Goal: Use online tool/utility: Utilize a website feature to perform a specific function

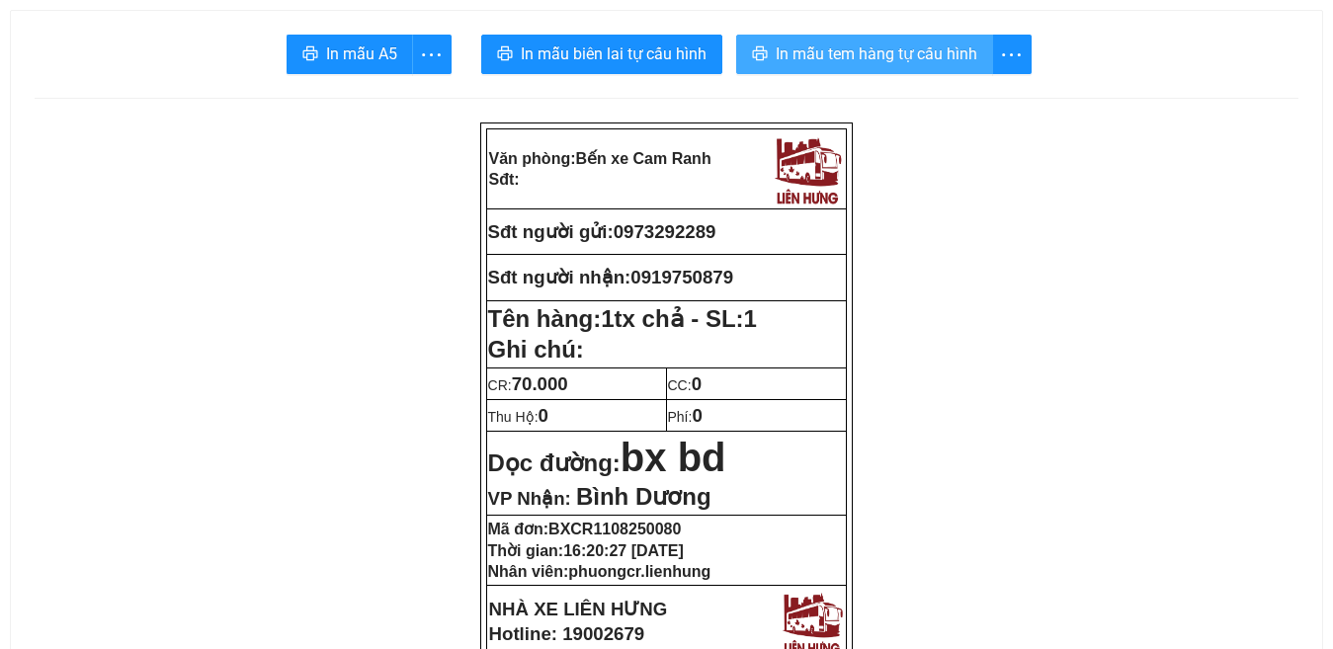
click at [841, 46] on span "In mẫu tem hàng tự cấu hình" at bounding box center [876, 53] width 202 height 25
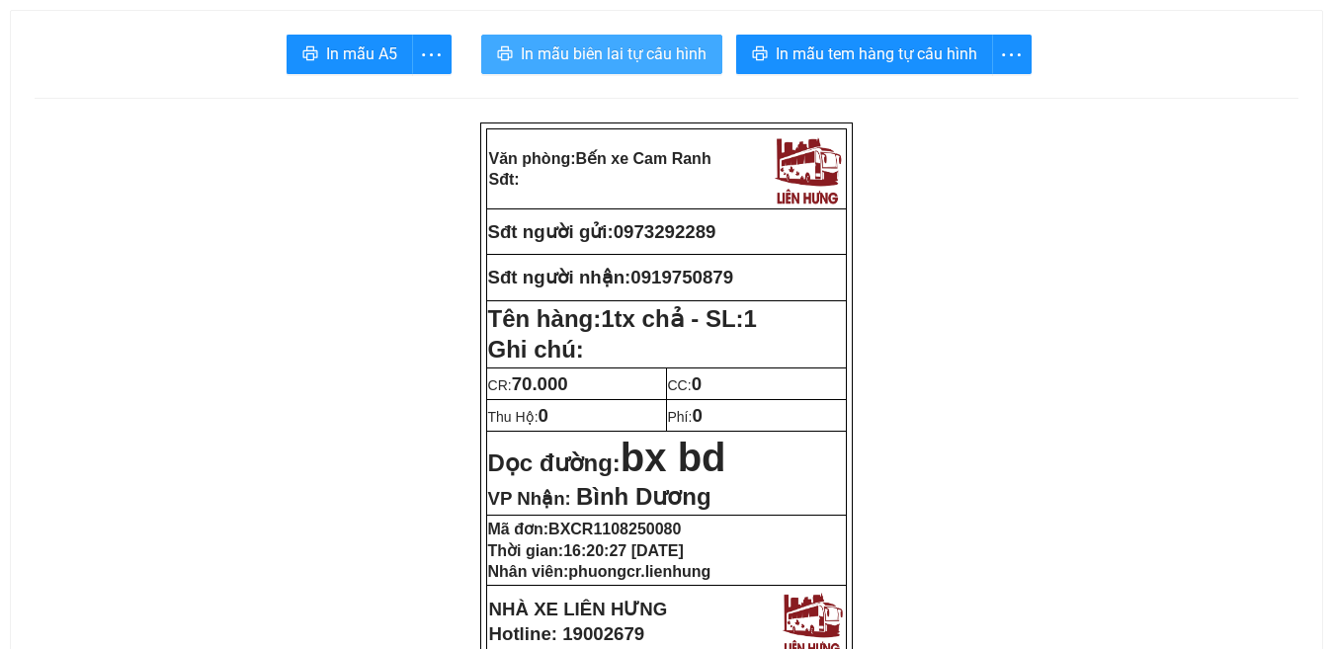
click at [591, 44] on span "In mẫu biên lai tự cấu hình" at bounding box center [614, 53] width 186 height 25
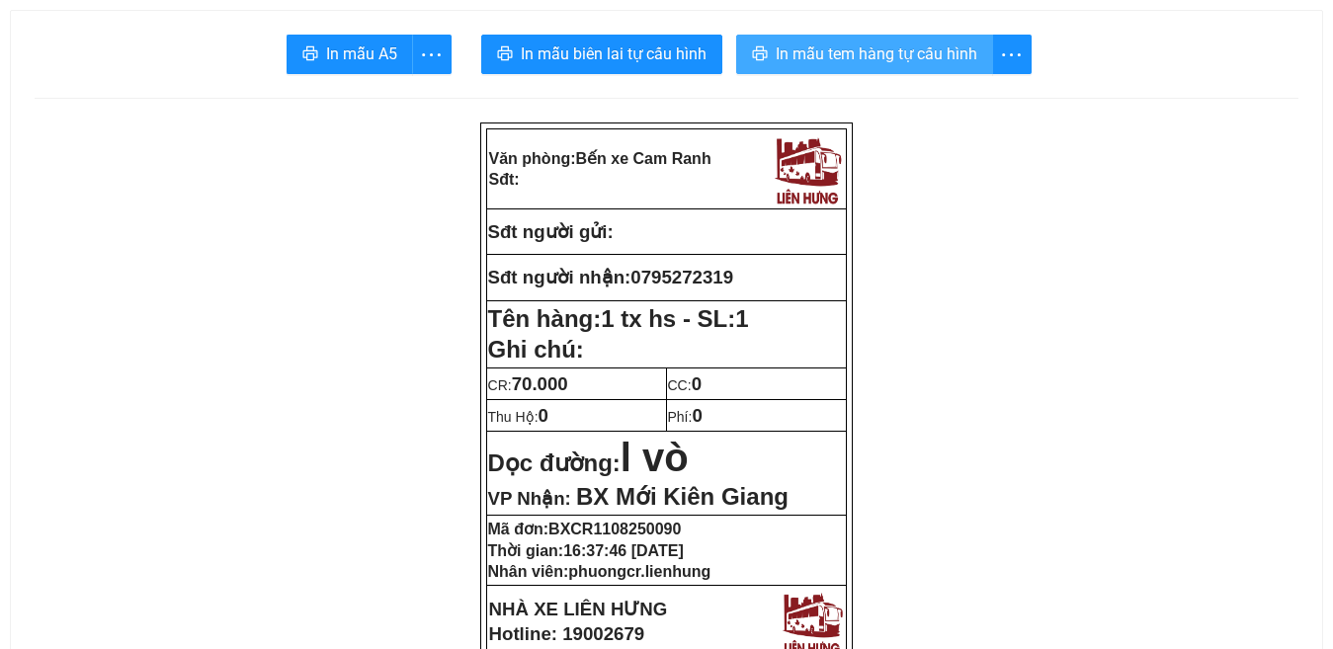
drag, startPoint x: 860, startPoint y: 53, endPoint x: 837, endPoint y: 426, distance: 373.1
click at [859, 52] on span "In mẫu tem hàng tự cấu hình" at bounding box center [876, 53] width 202 height 25
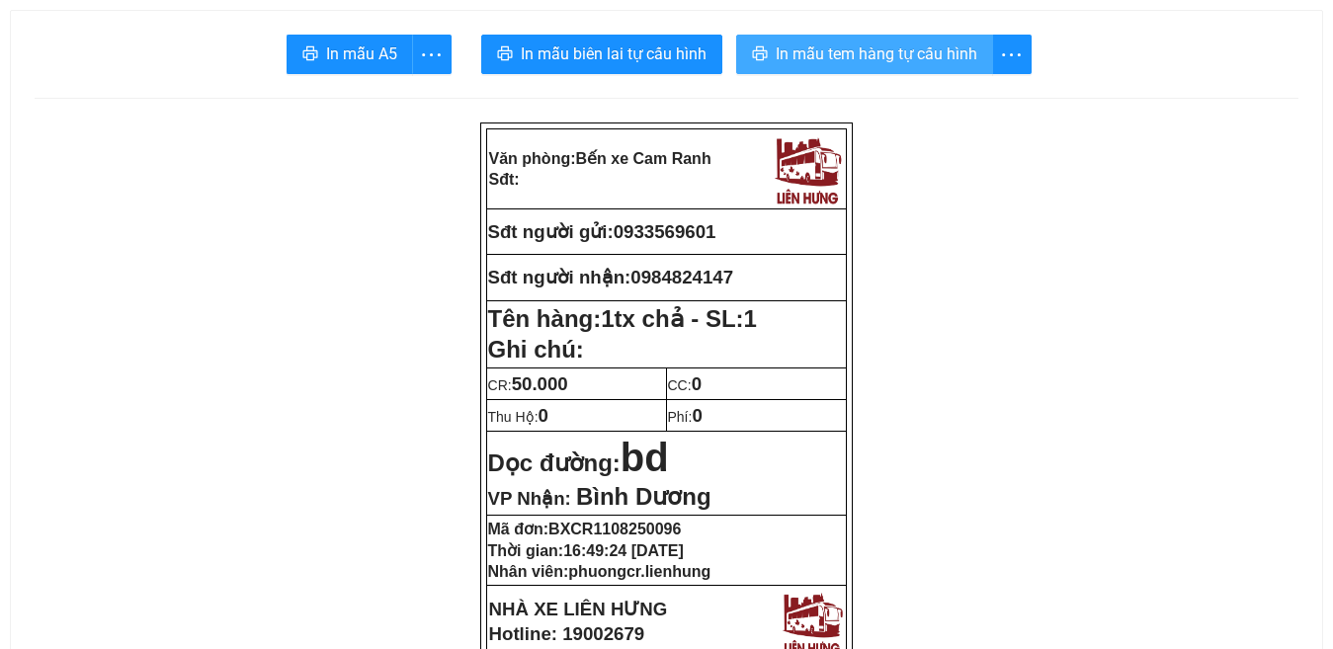
click at [931, 49] on span "In mẫu tem hàng tự cấu hình" at bounding box center [876, 53] width 202 height 25
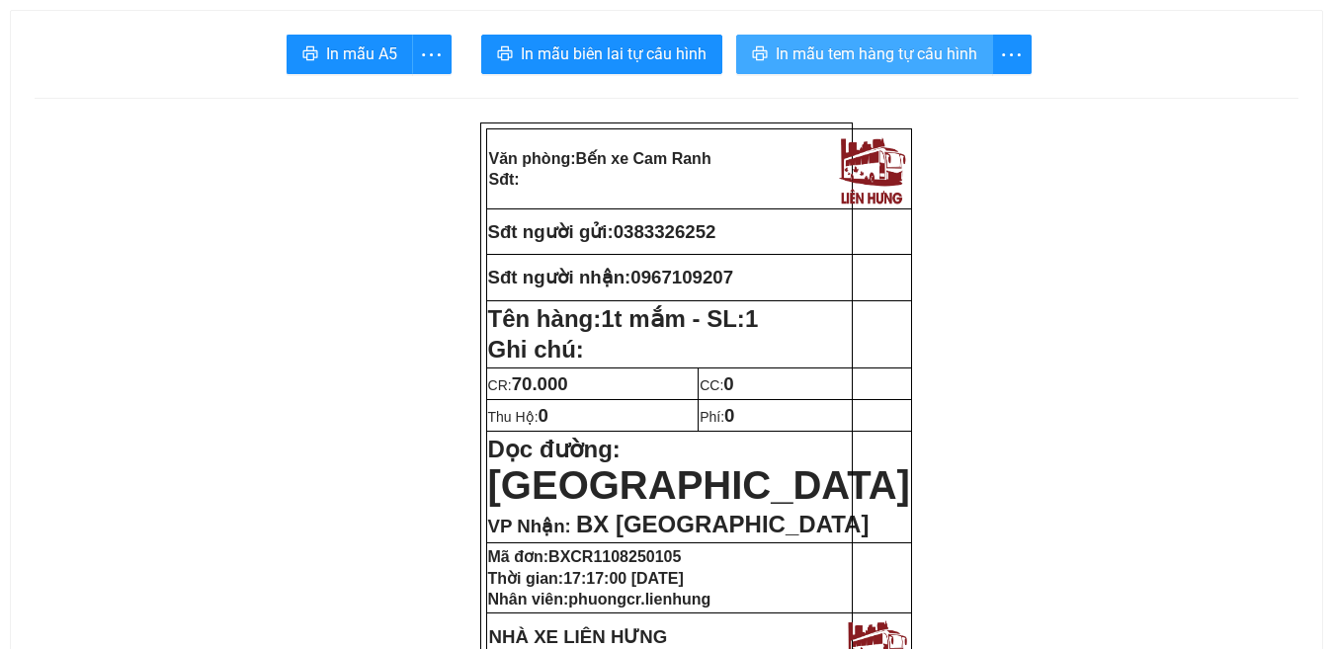
click at [899, 44] on span "In mẫu tem hàng tự cấu hình" at bounding box center [876, 53] width 202 height 25
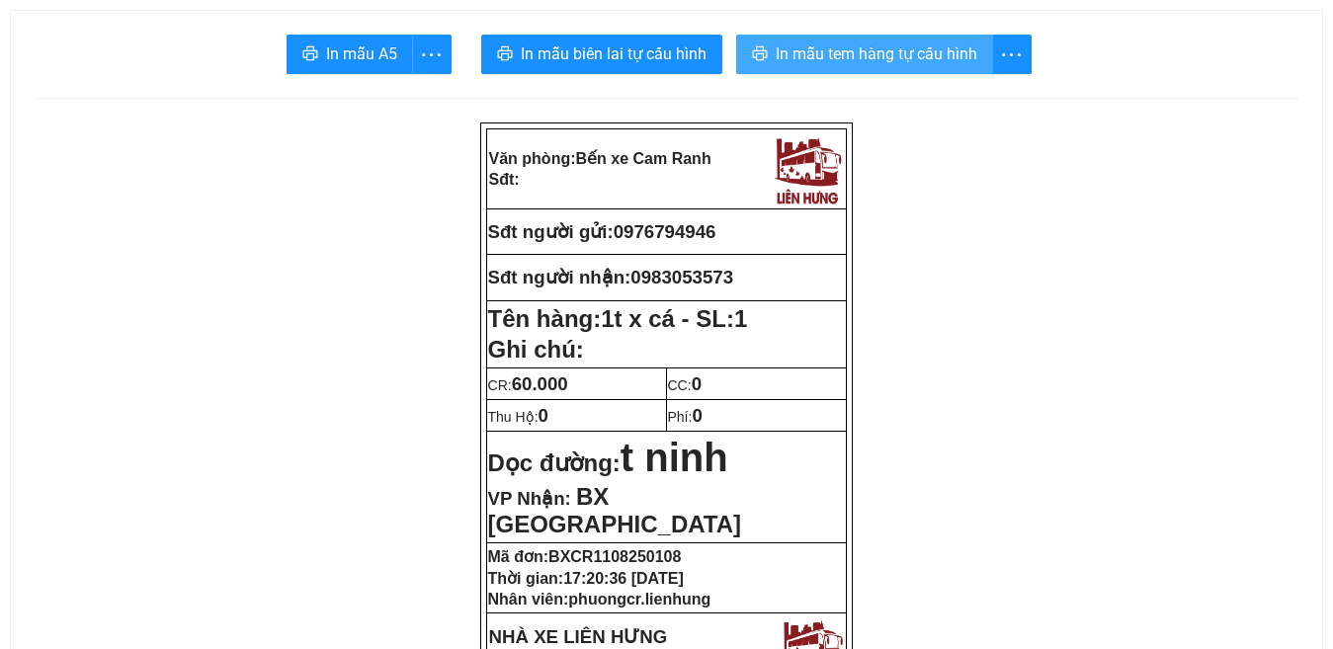
click at [876, 55] on span "In mẫu tem hàng tự cấu hình" at bounding box center [876, 53] width 202 height 25
